Goal: Find specific page/section: Find specific page/section

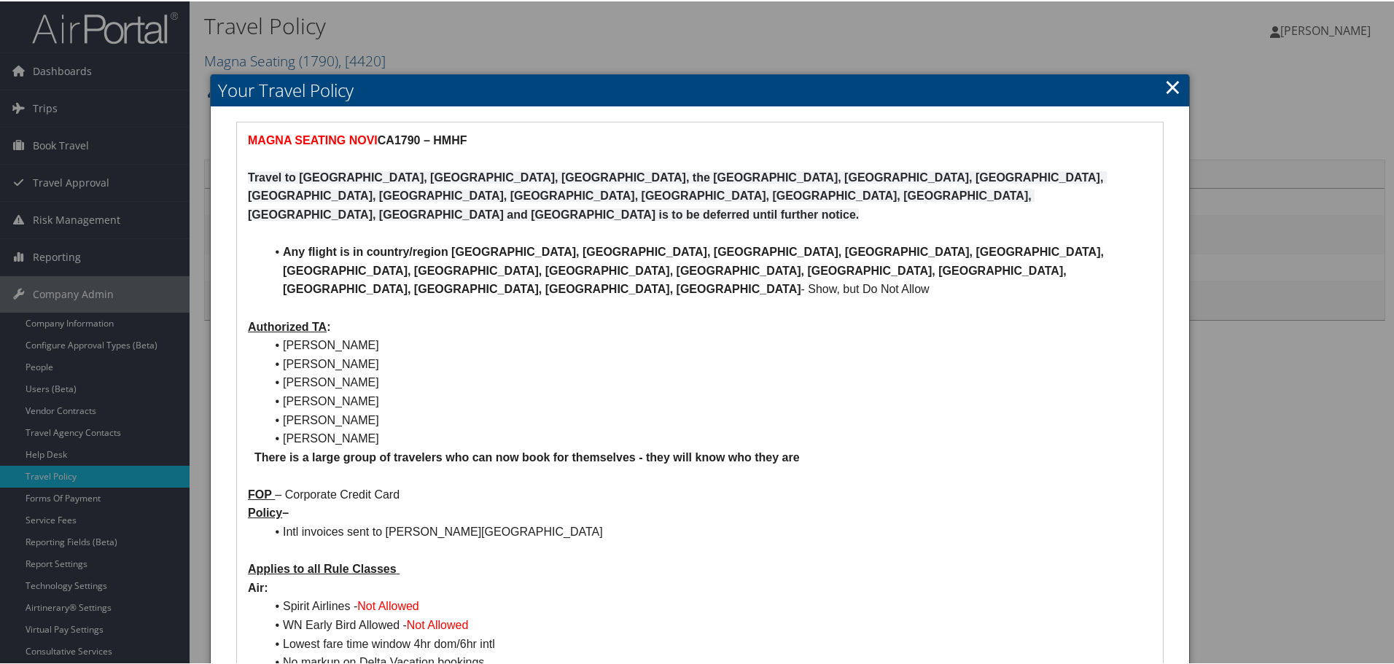
click at [914, 88] on link "×" at bounding box center [1173, 85] width 17 height 29
